Goal: Task Accomplishment & Management: Manage account settings

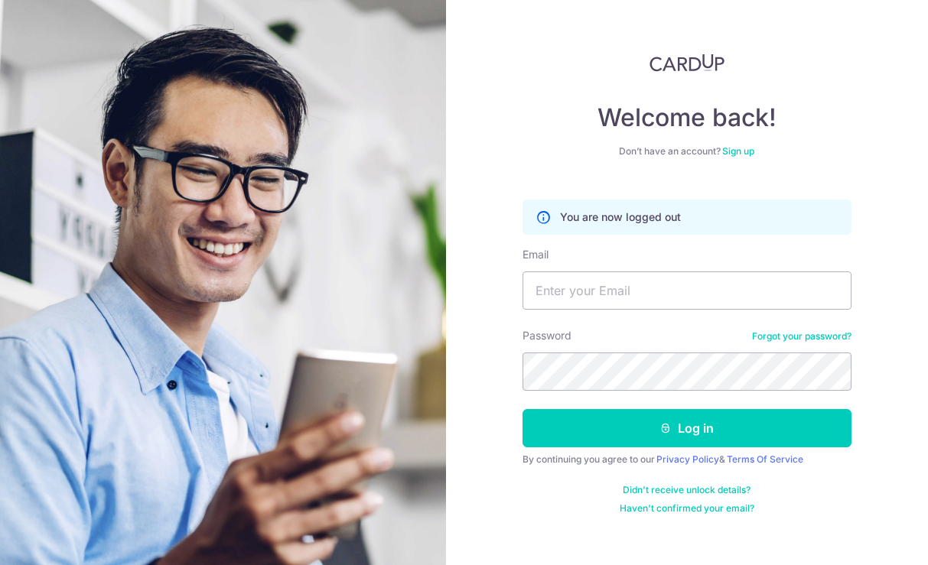
type input "[EMAIL_ADDRESS][DOMAIN_NAME]"
click at [522, 409] on button "Log in" at bounding box center [686, 428] width 329 height 38
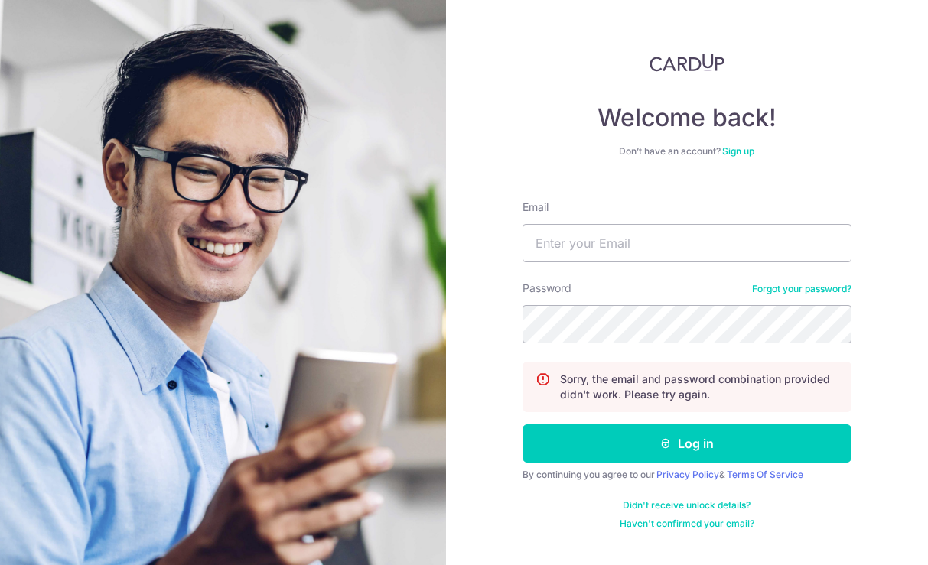
type input "emielvdw@icloud.com"
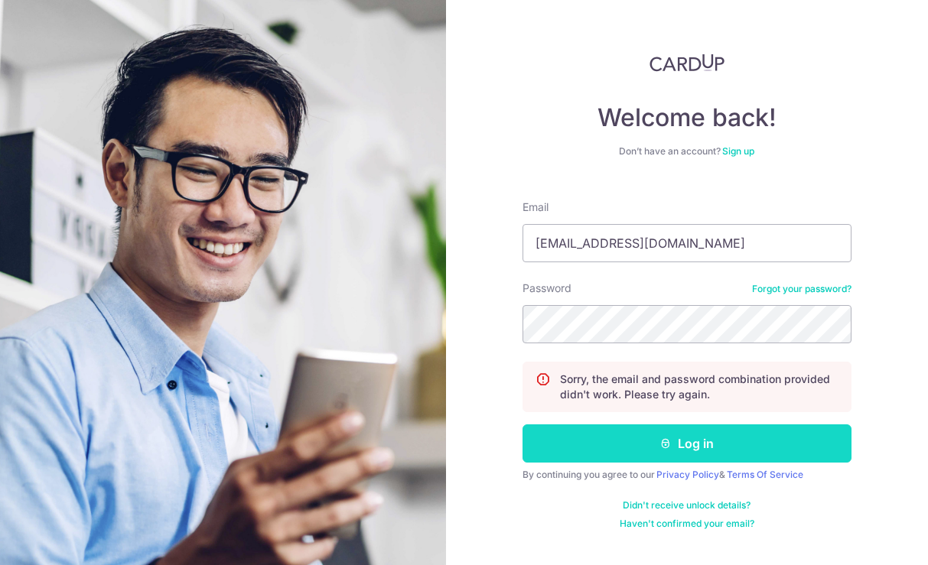
click at [646, 450] on button "Log in" at bounding box center [686, 443] width 329 height 38
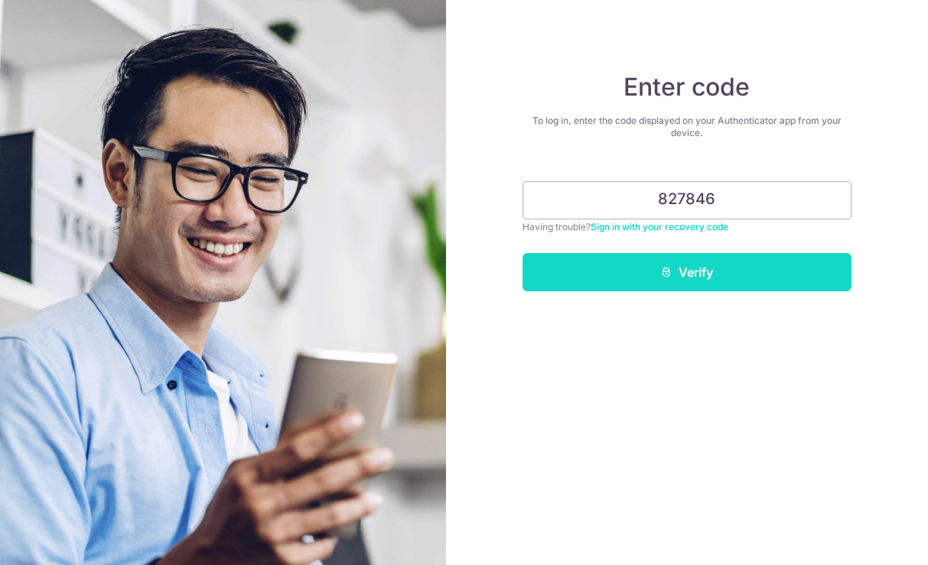
type input "827846"
click at [717, 283] on button "Verify" at bounding box center [686, 272] width 329 height 38
